Goal: Task Accomplishment & Management: Use online tool/utility

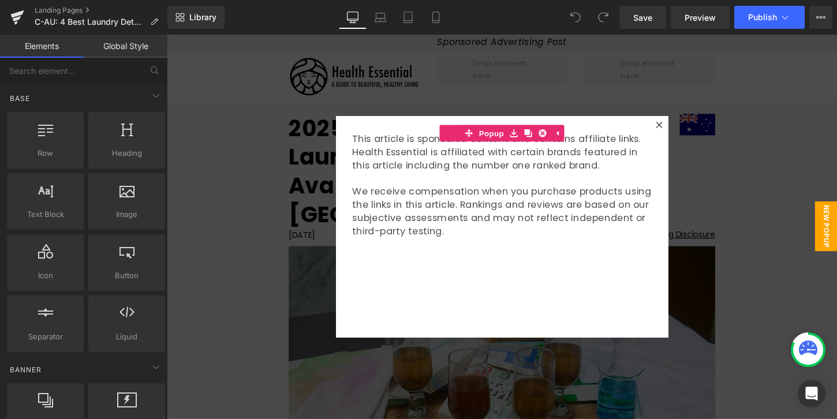
click at [574, 58] on div at bounding box center [516, 235] width 698 height 401
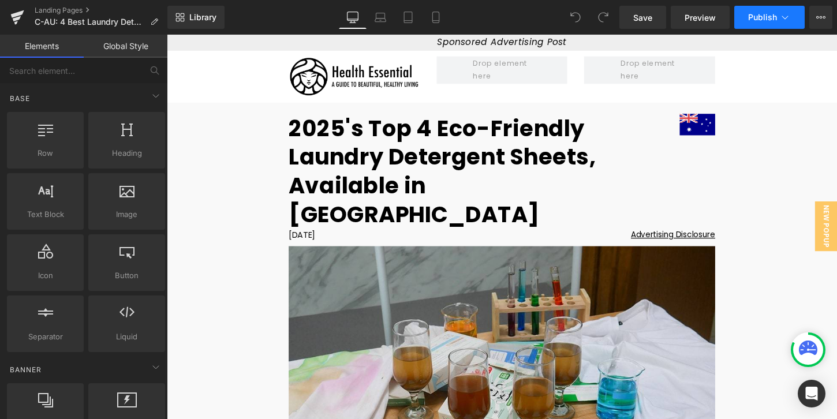
click at [764, 20] on span "Publish" at bounding box center [762, 17] width 29 height 9
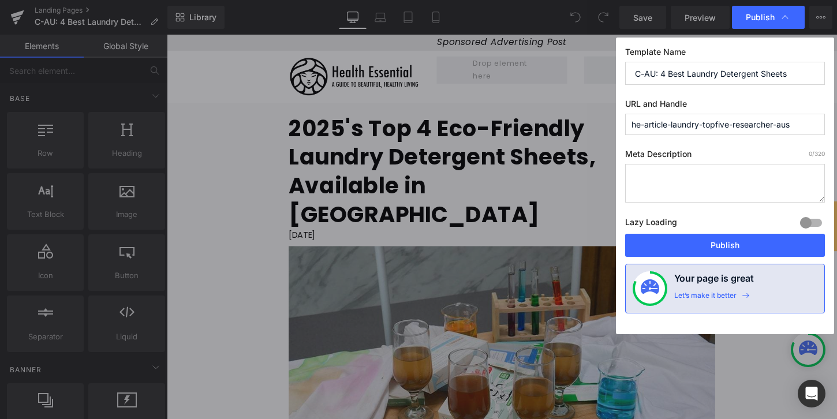
click at [814, 123] on input "he-article-laundry-topfive-researcher-aus" at bounding box center [725, 124] width 200 height 21
type input "he-article-laundry-topfive-researcher-aus-old"
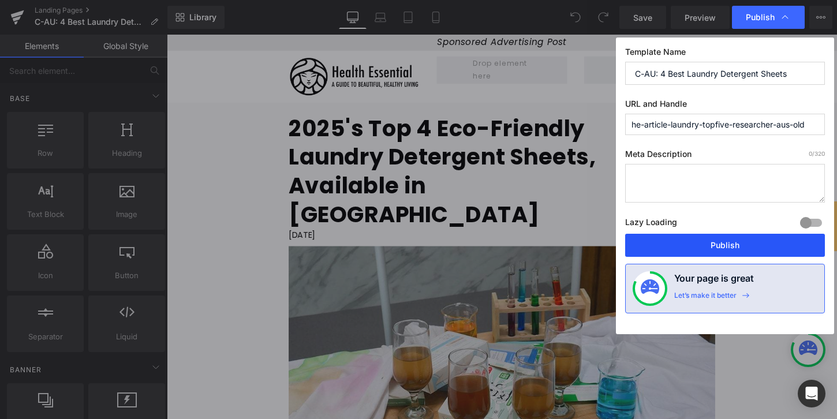
click at [704, 246] on button "Publish" at bounding box center [725, 245] width 200 height 23
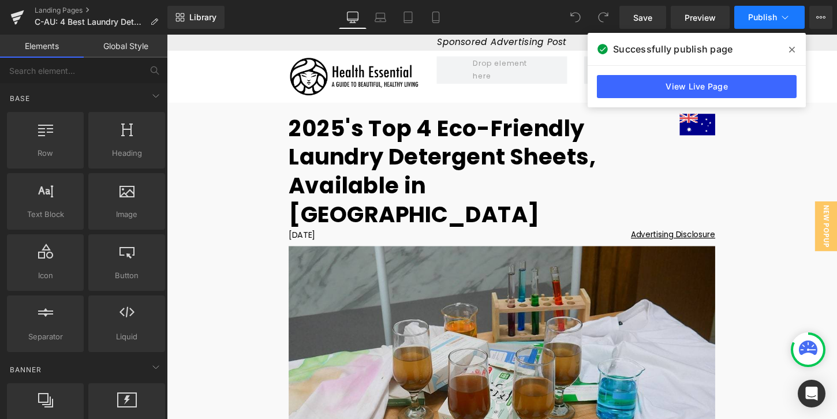
click at [776, 26] on button "Publish" at bounding box center [769, 17] width 70 height 23
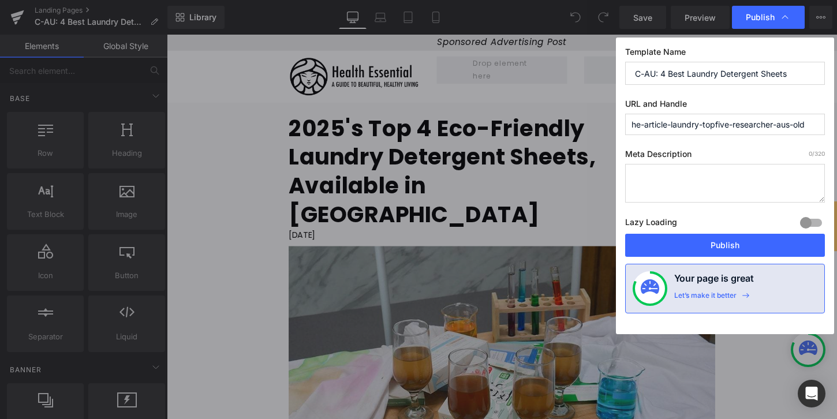
click at [811, 68] on input "C-AU: 4 Best Laundry Detergent Sheets" at bounding box center [725, 73] width 200 height 23
type input "C-AU: 4 Best Laundry Detergent Sheets (Old)"
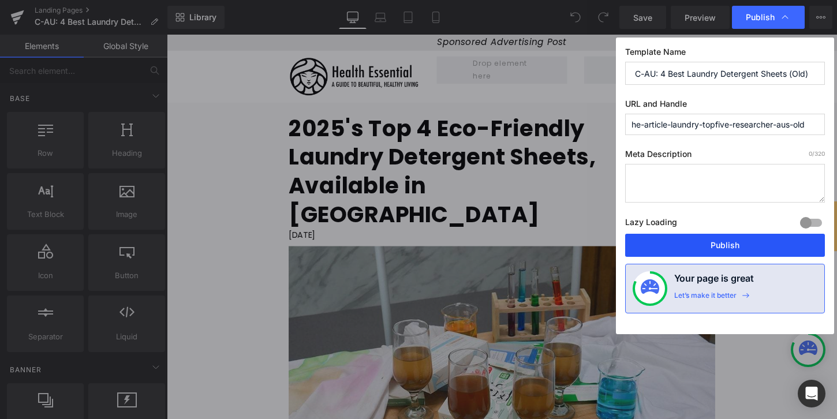
click at [731, 246] on button "Publish" at bounding box center [725, 245] width 200 height 23
